Goal: Task Accomplishment & Management: Manage account settings

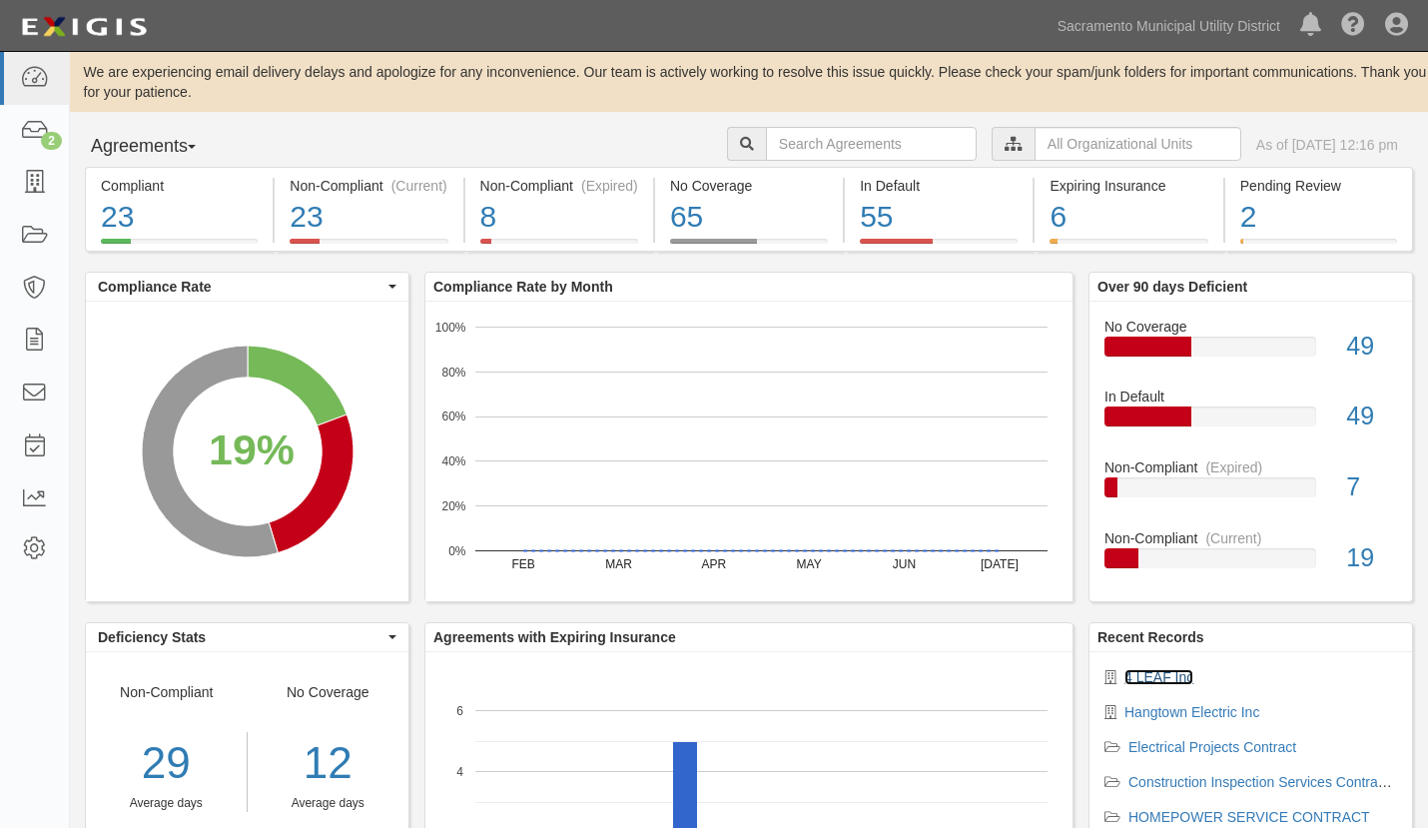
click at [1144, 669] on link "4 LEAF Inc" at bounding box center [1159, 677] width 69 height 16
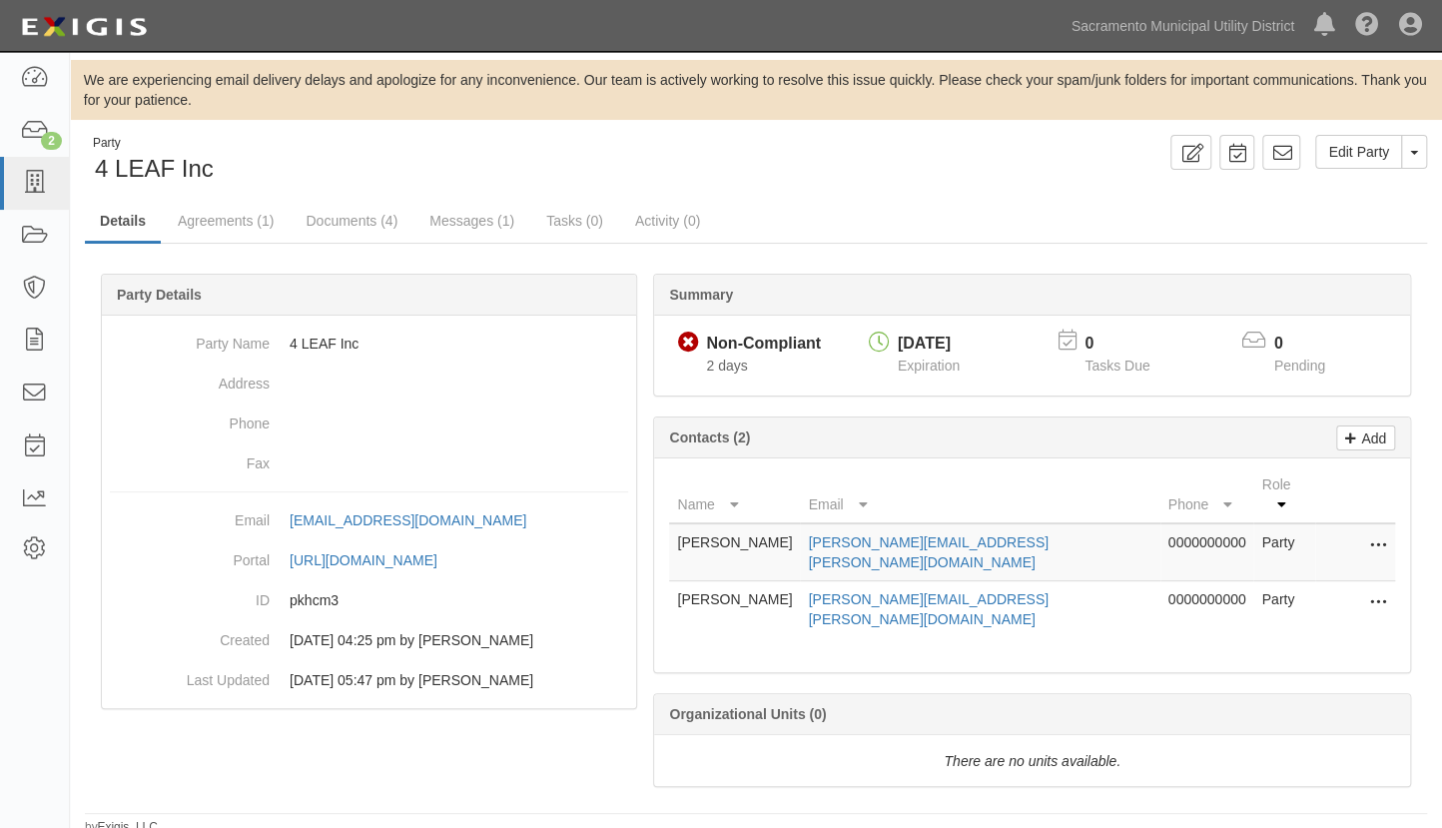
click at [1439, 819] on html "Toggle navigation Dashboard 2 Inbox Parties Agreements Coverages Documents Mess…" at bounding box center [721, 418] width 1442 height 836
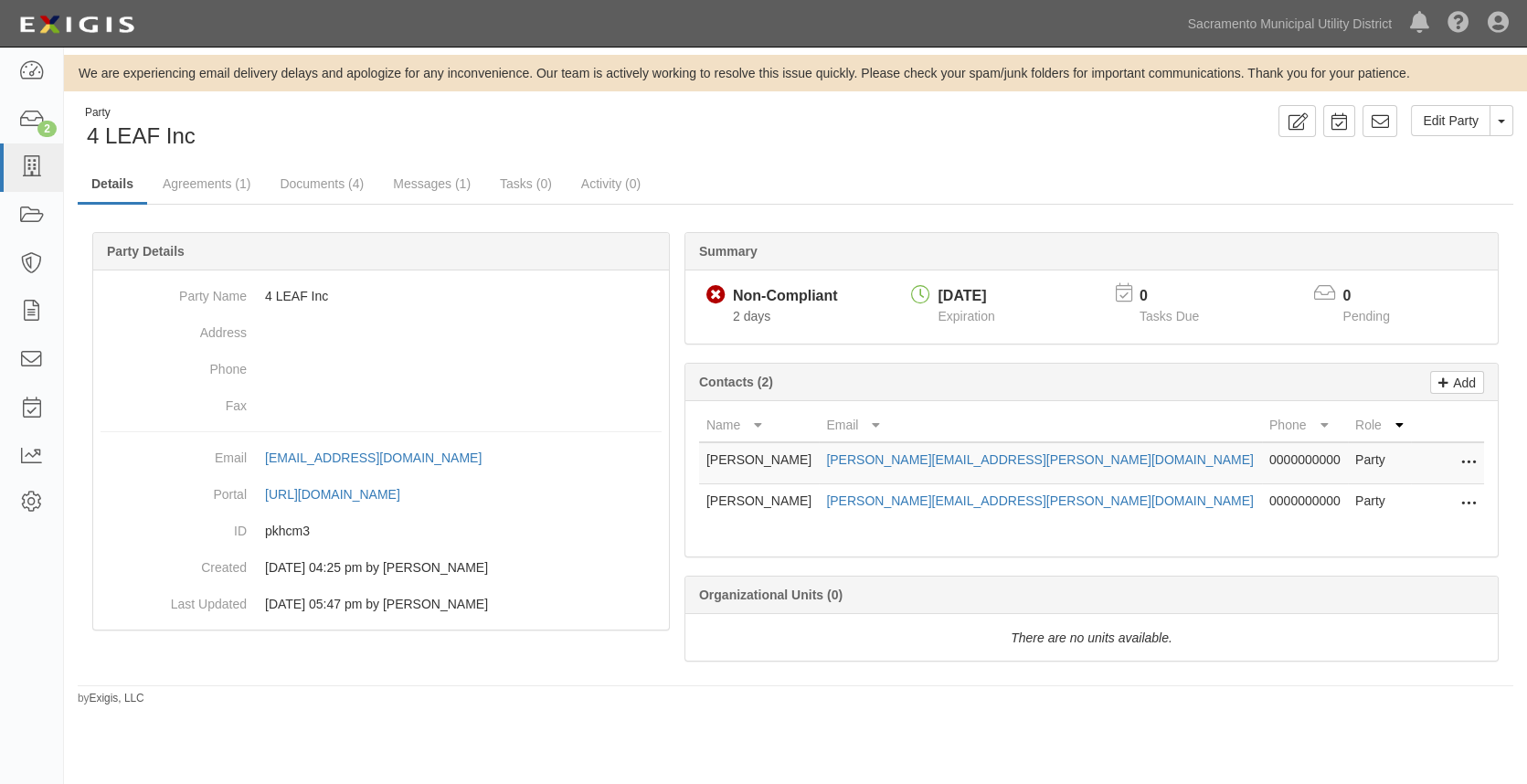
click at [1318, 460] on icon at bounding box center [1468, 463] width 15 height 24
click at [1318, 456] on link "Edit" at bounding box center [1403, 457] width 145 height 33
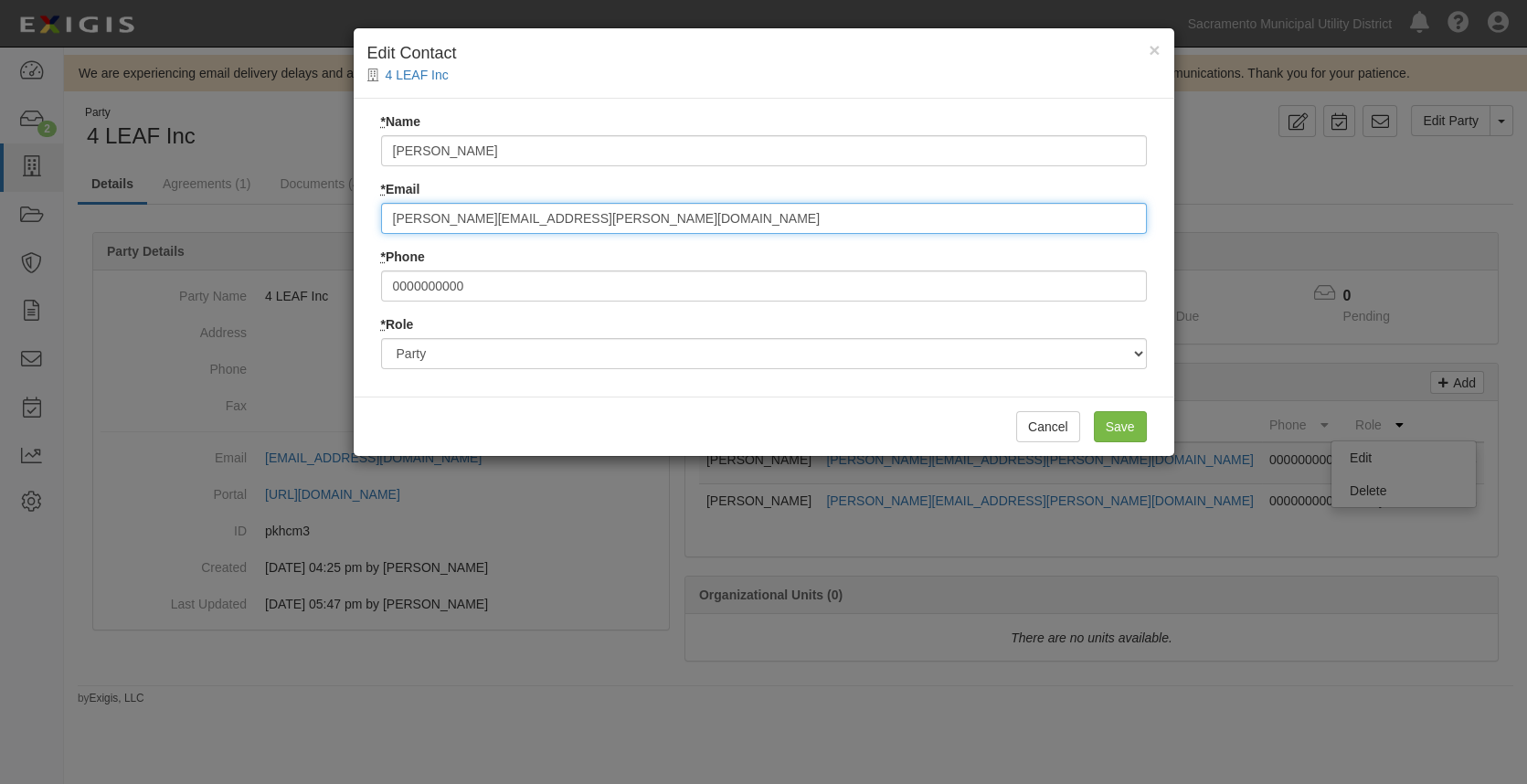
drag, startPoint x: 566, startPoint y: 219, endPoint x: 181, endPoint y: 186, distance: 386.4
click at [184, 190] on div "× Edit Contact 4 LEAF Inc * Name Greg Hovious * Email gregory.hovious@smud.org …" at bounding box center [763, 392] width 1527 height 784
paste input "mailto:bgross@4leafinc.com"
click at [428, 216] on input "mailto:bgross@4leafinc.com" at bounding box center [763, 219] width 766 height 31
drag, startPoint x: 527, startPoint y: 223, endPoint x: 368, endPoint y: 223, distance: 159.0
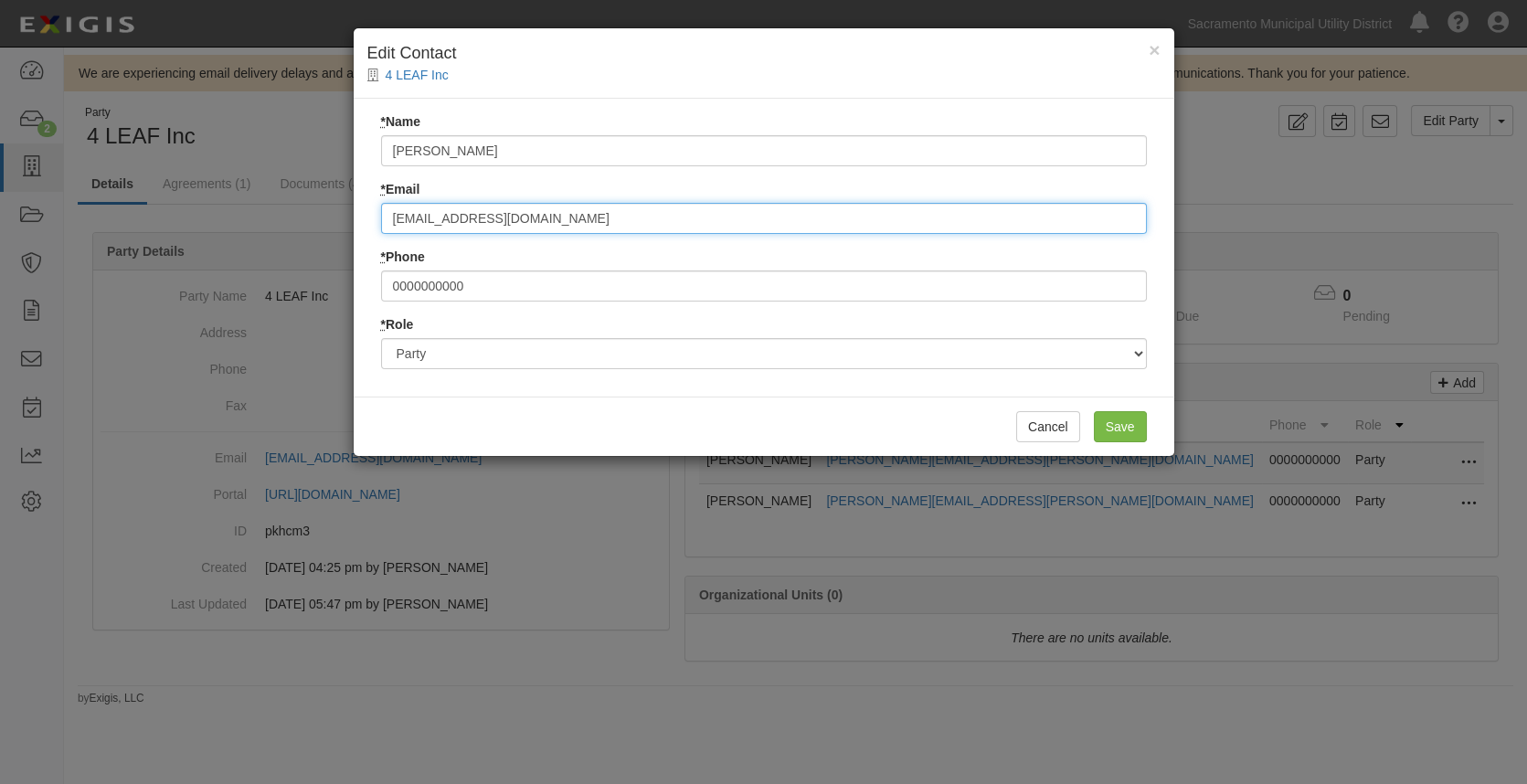
click at [368, 223] on div "* Name Greg Hovious * Email bgross@4leafinc.com * Phone 0000000000 * Role Party…" at bounding box center [764, 248] width 821 height 298
type input "bgross@4leafinc.com"
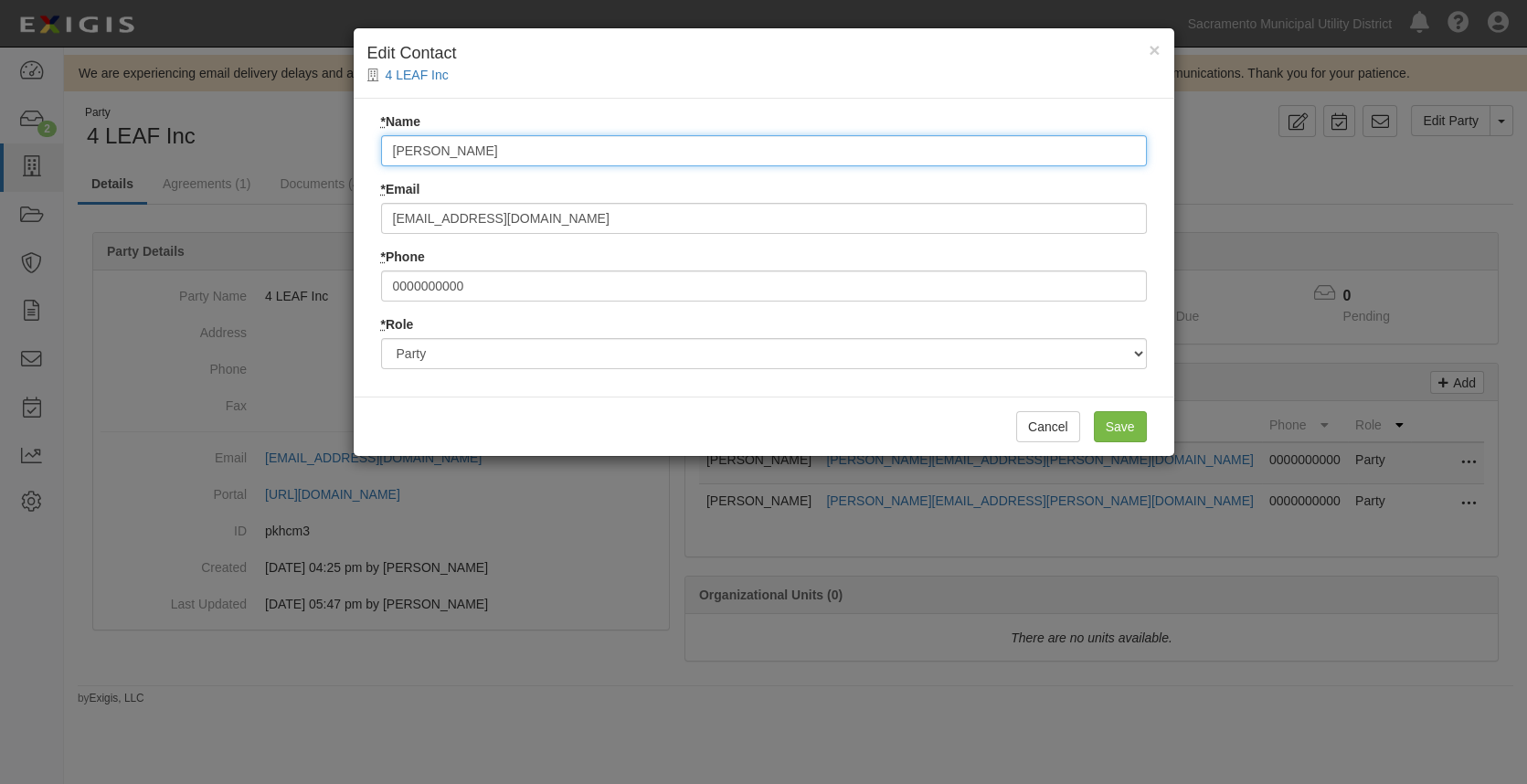
drag, startPoint x: 488, startPoint y: 156, endPoint x: 288, endPoint y: 164, distance: 200.2
click at [288, 164] on div "× Edit Contact 4 LEAF Inc * Name Greg Hovious * Email bgross@4leafinc.com * Pho…" at bounding box center [763, 392] width 1527 height 784
type input "[PERSON_NAME]"
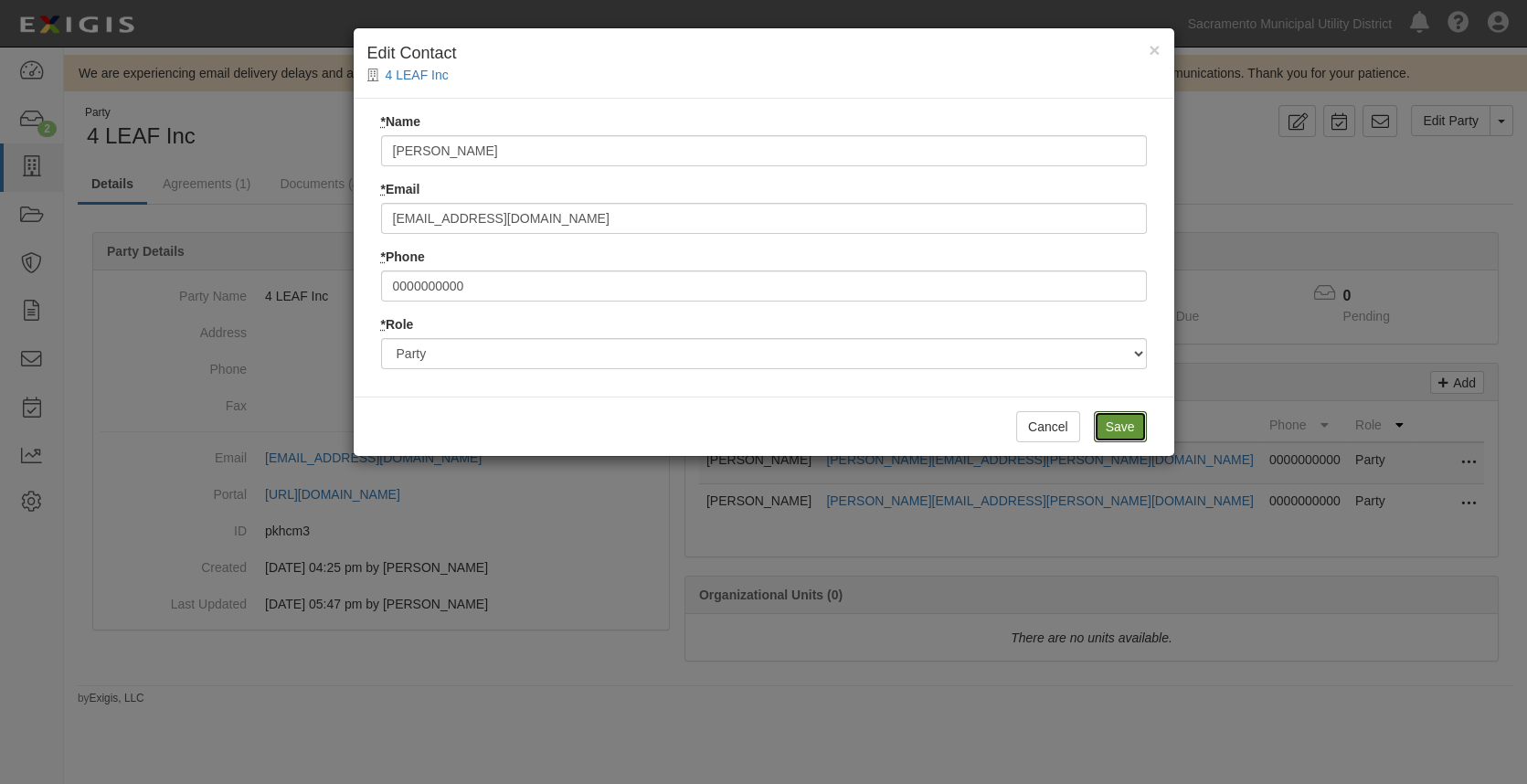
click at [1114, 436] on input "Save" at bounding box center [1121, 426] width 53 height 31
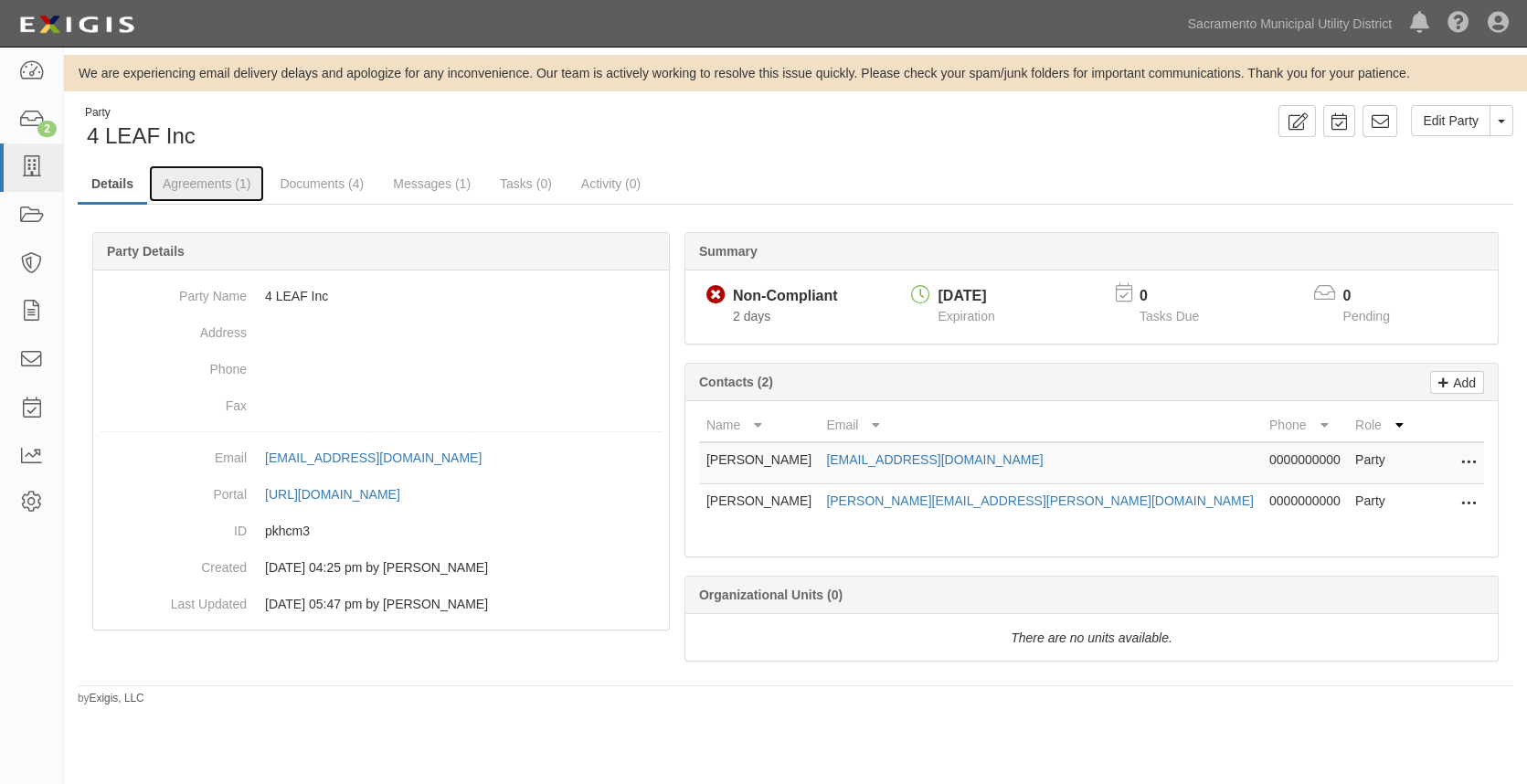
click at [199, 171] on link "Agreements (1)" at bounding box center [207, 184] width 115 height 37
click at [206, 180] on link "Agreements (1)" at bounding box center [207, 184] width 115 height 37
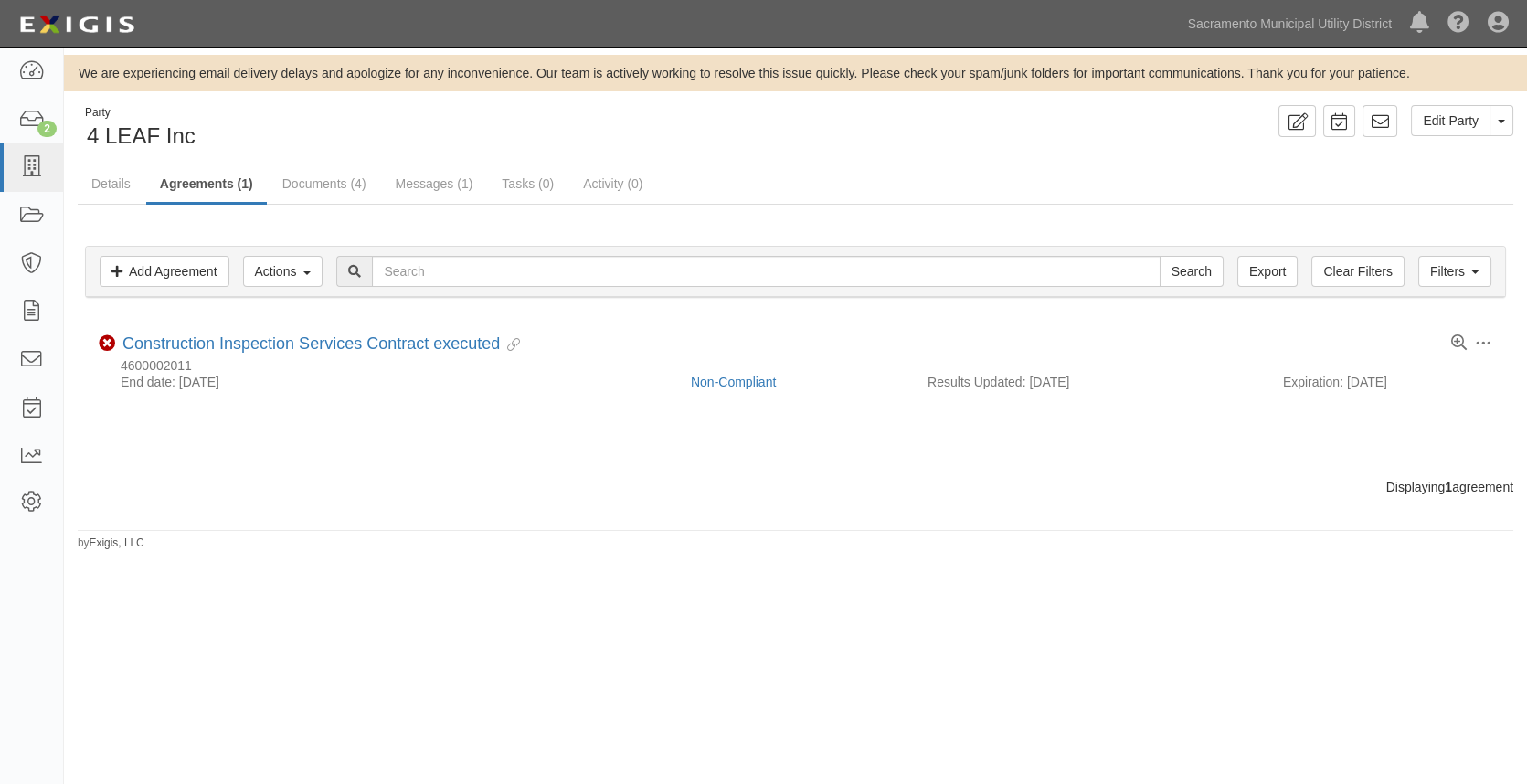
click at [287, 332] on li "Toggle Agreement Dropdown Edit Log activity Add task Send message Archive Delet…" at bounding box center [795, 363] width 1421 height 93
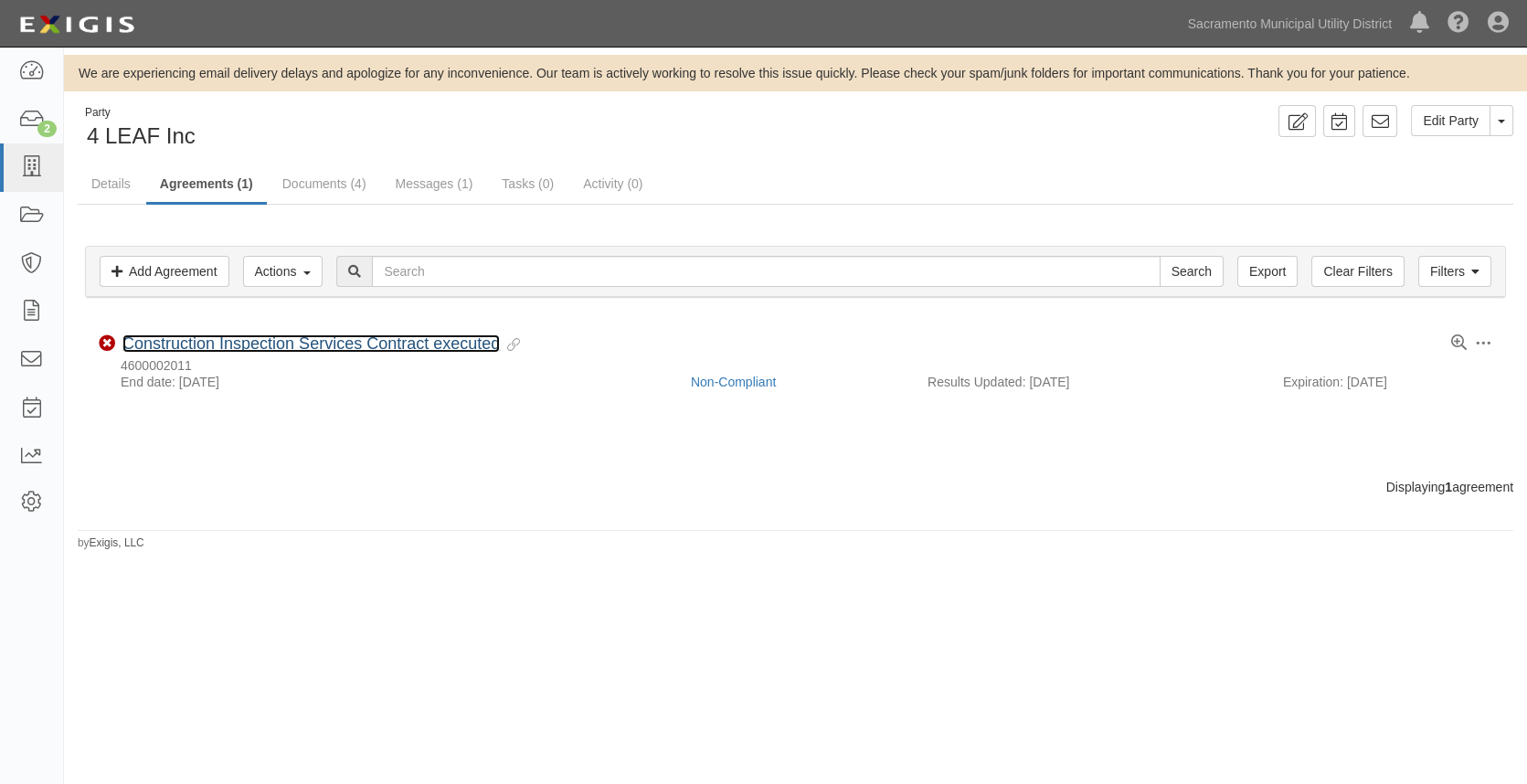
click at [293, 341] on link "Construction Inspection Services Contract executed" at bounding box center [311, 344] width 378 height 18
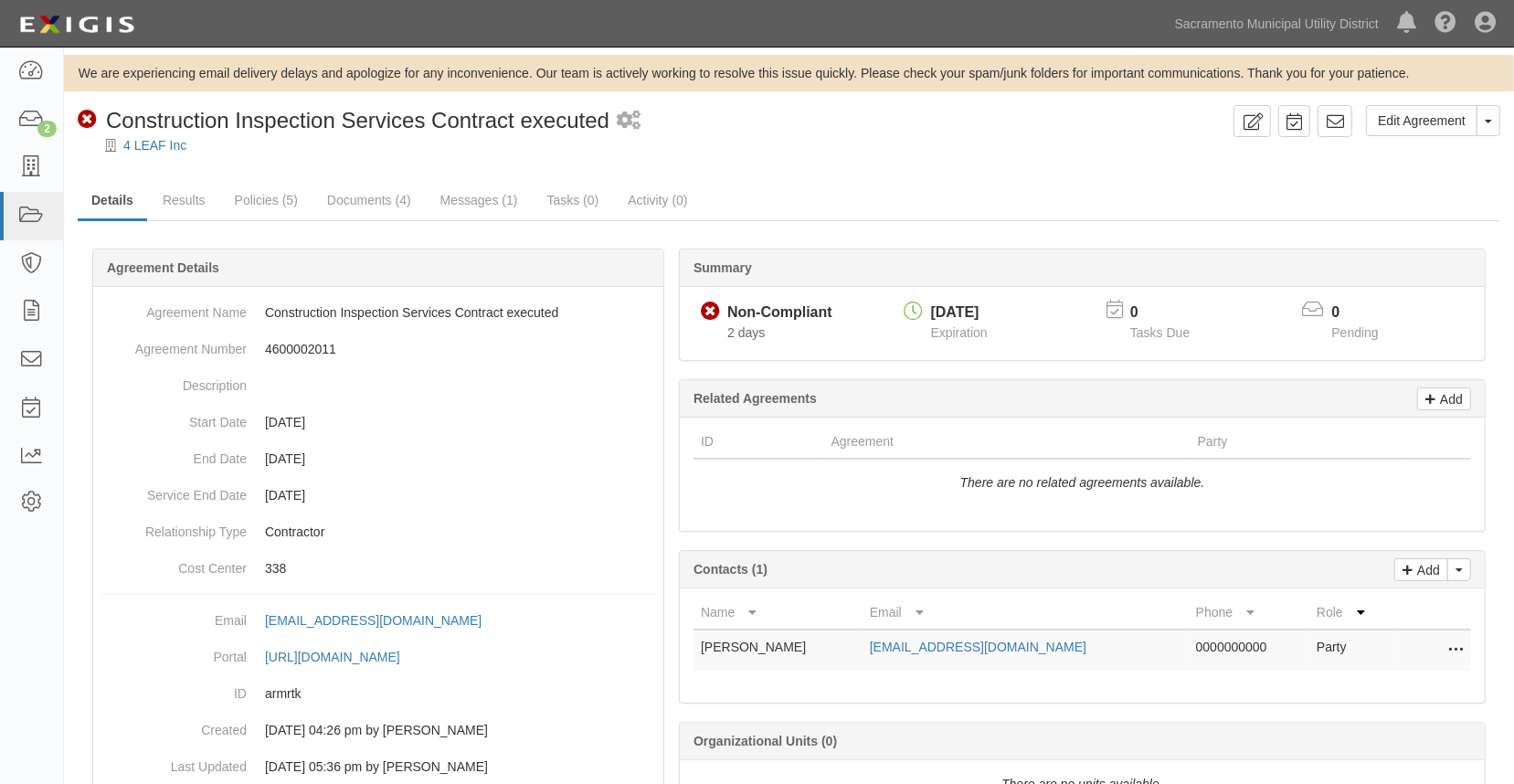
scroll to position [67, 0]
